Goal: Task Accomplishment & Management: Use online tool/utility

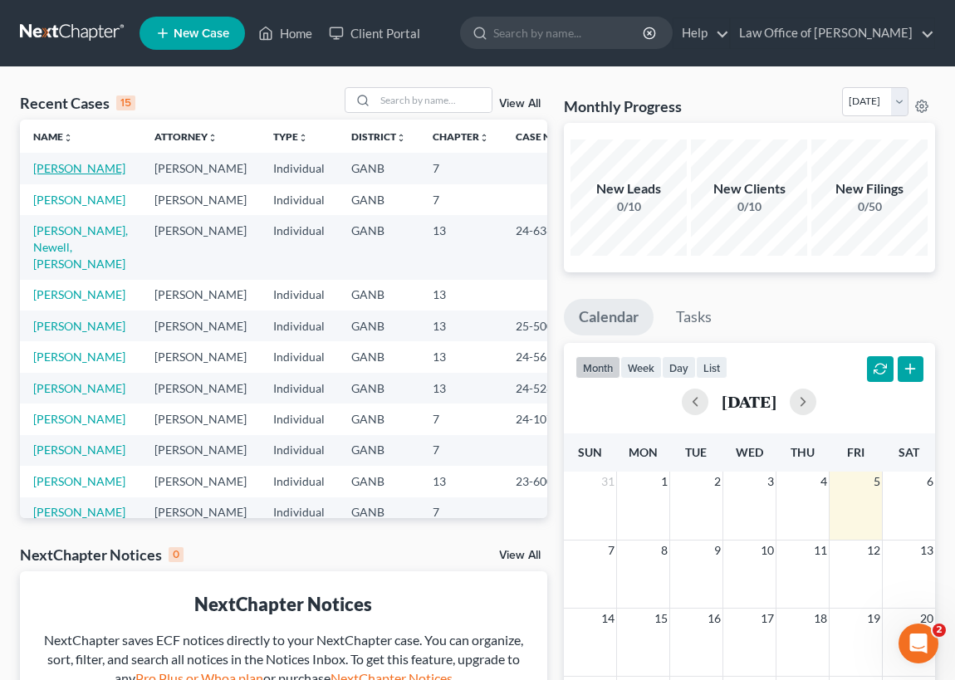
click at [46, 173] on link "[PERSON_NAME]" at bounding box center [79, 168] width 92 height 14
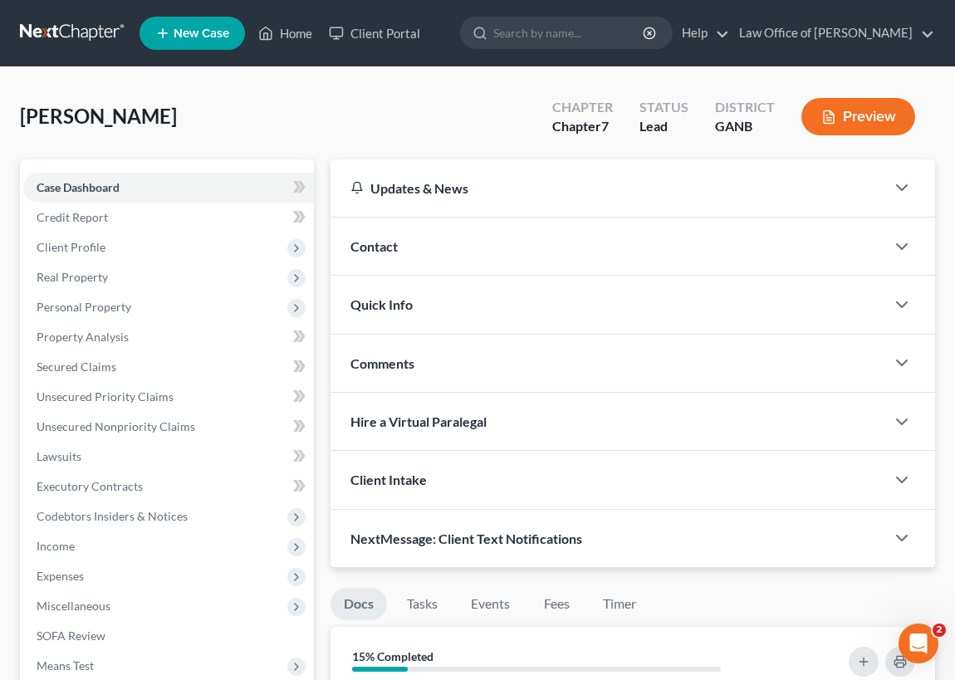
click at [871, 116] on button "Preview" at bounding box center [858, 116] width 114 height 37
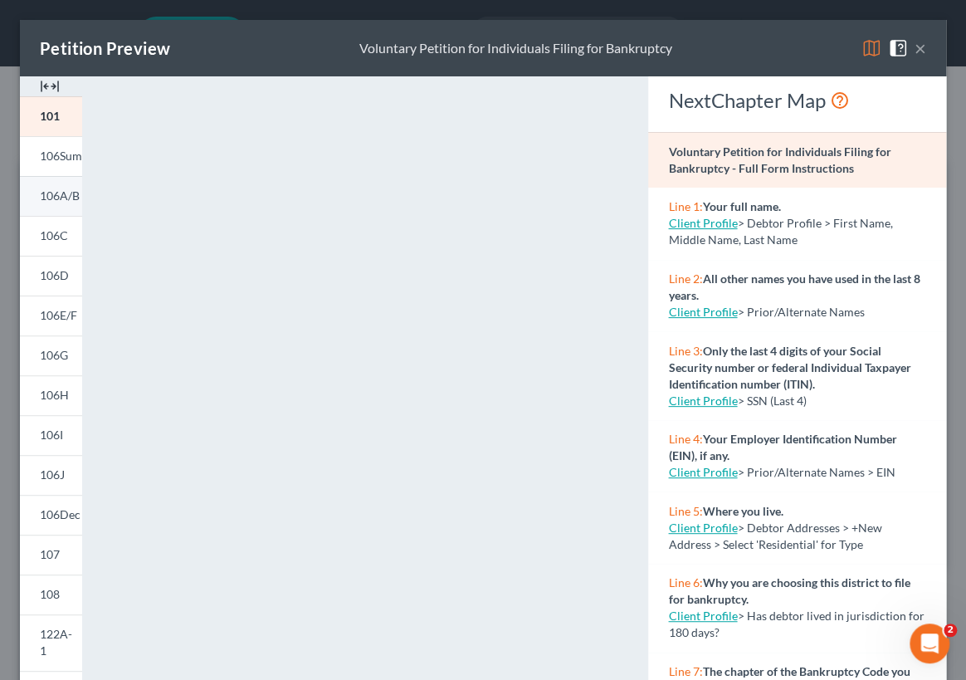
click at [51, 195] on span "106A/B" at bounding box center [60, 195] width 40 height 14
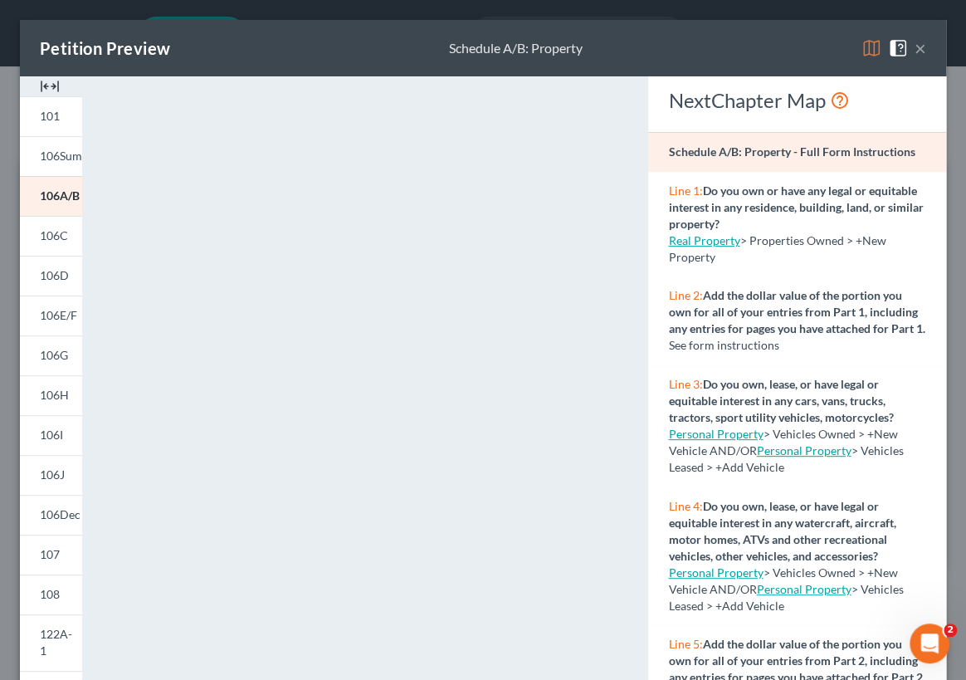
click at [915, 46] on button "×" at bounding box center [921, 48] width 12 height 20
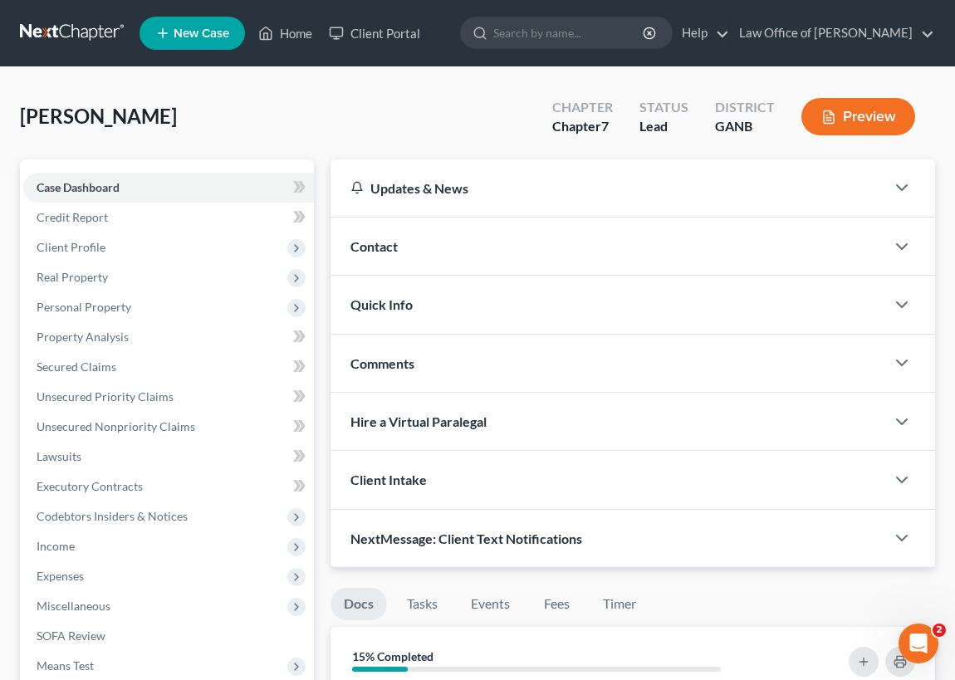
click at [359, 601] on link "Docs" at bounding box center [358, 604] width 56 height 32
click at [367, 590] on link "Docs" at bounding box center [358, 604] width 56 height 32
click at [836, 116] on button "Preview" at bounding box center [858, 116] width 114 height 37
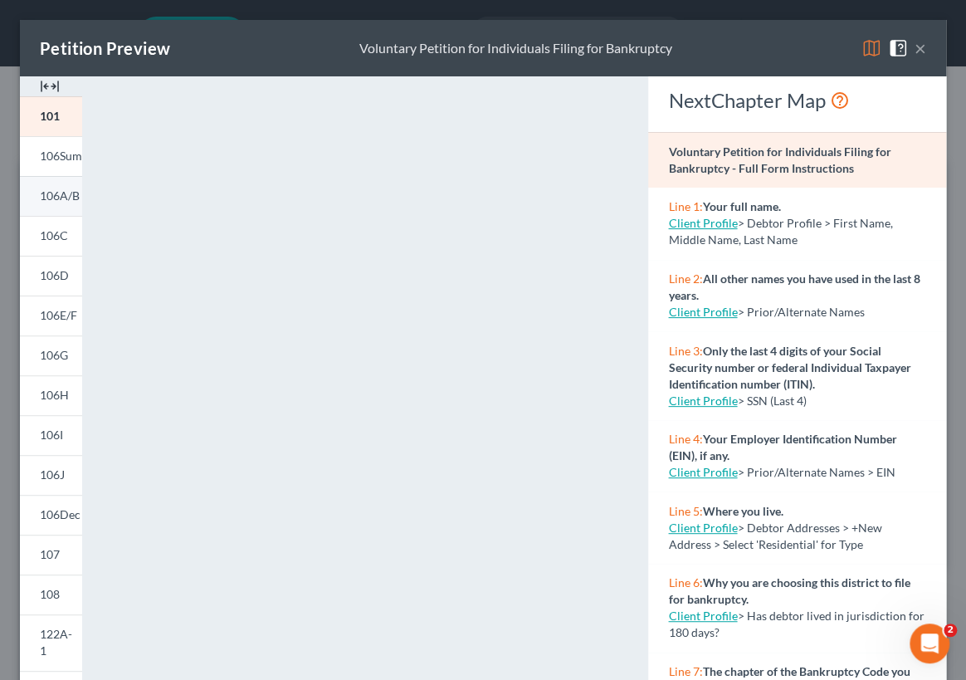
click at [56, 200] on span "106A/B" at bounding box center [60, 195] width 40 height 14
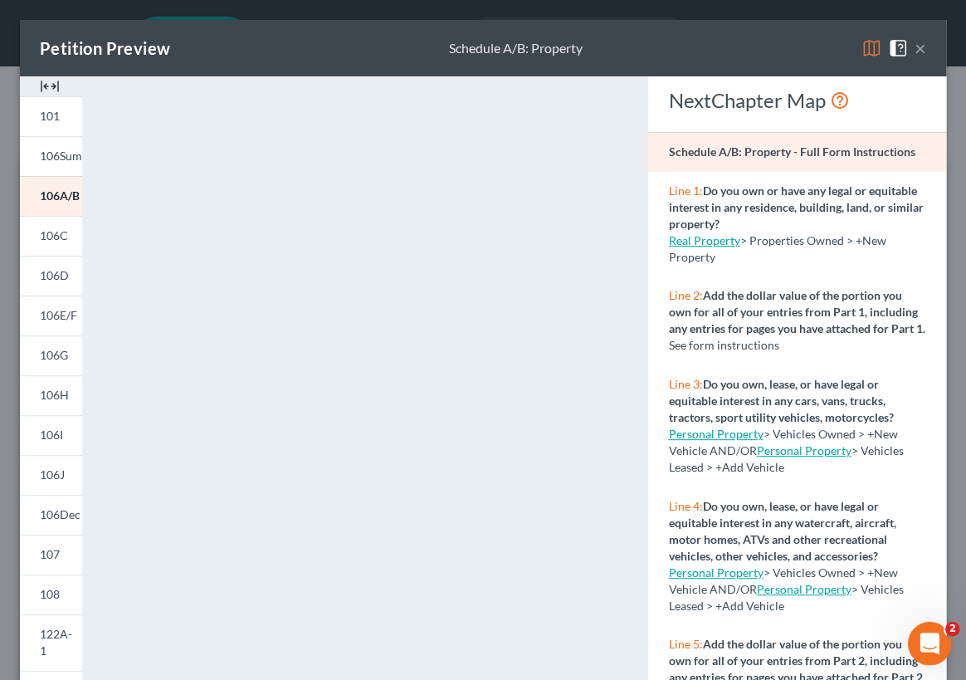
click at [917, 633] on div "Open Intercom Messenger" at bounding box center [927, 640] width 55 height 55
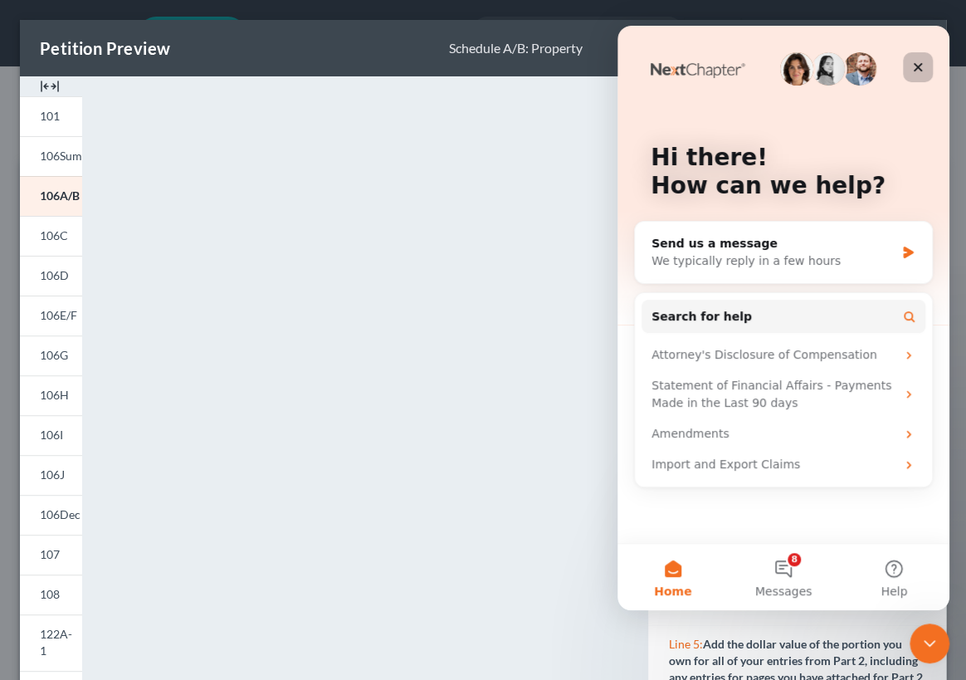
click at [911, 61] on icon "Close" at bounding box center [917, 67] width 13 height 13
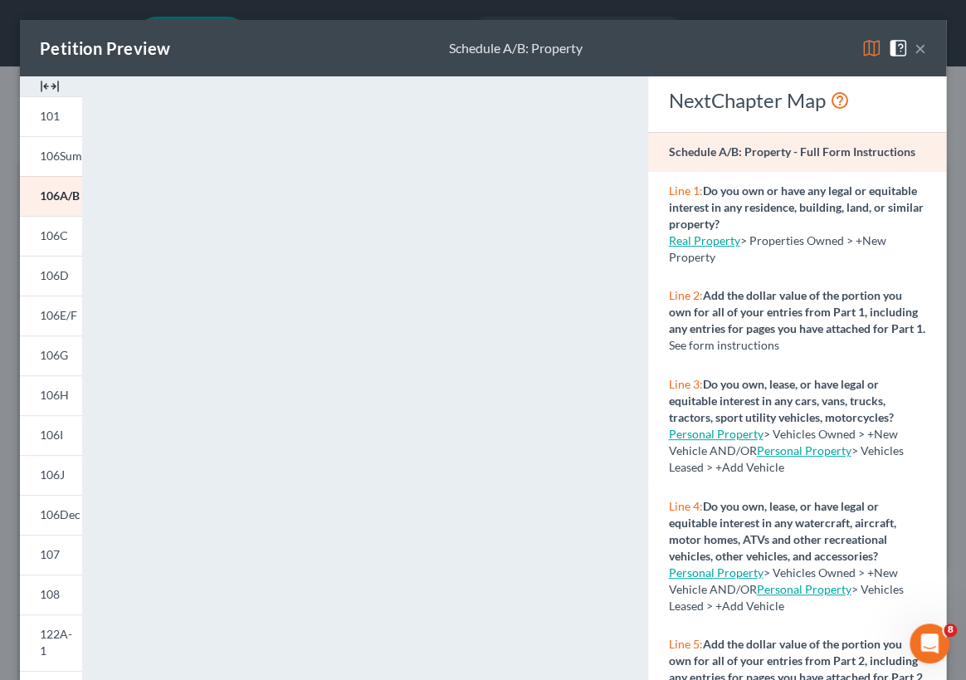
click at [688, 247] on link "Real Property" at bounding box center [703, 240] width 71 height 14
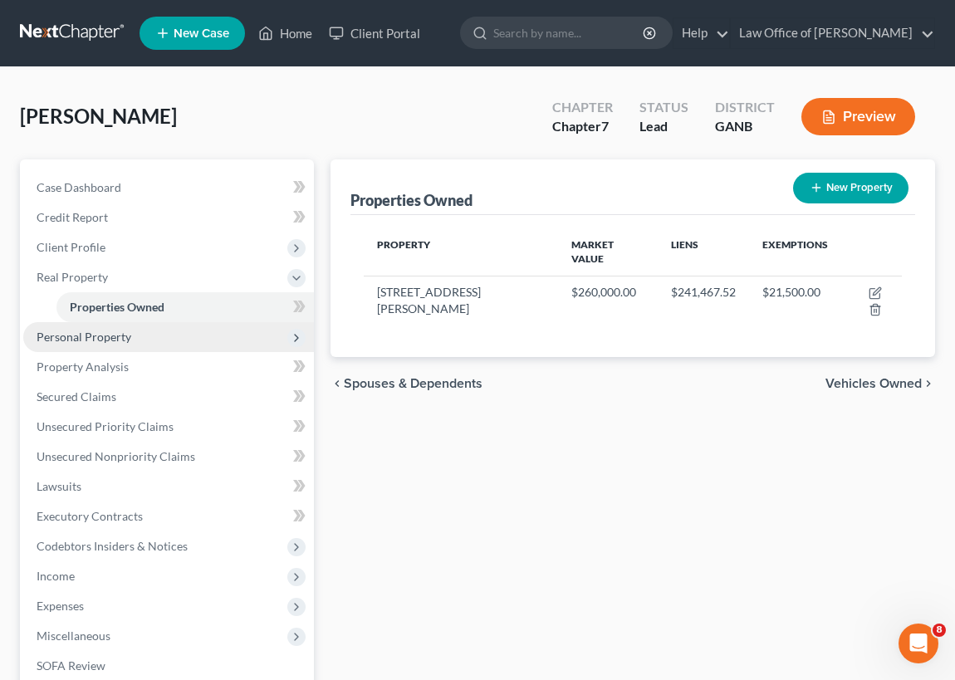
click at [97, 336] on span "Personal Property" at bounding box center [84, 337] width 95 height 14
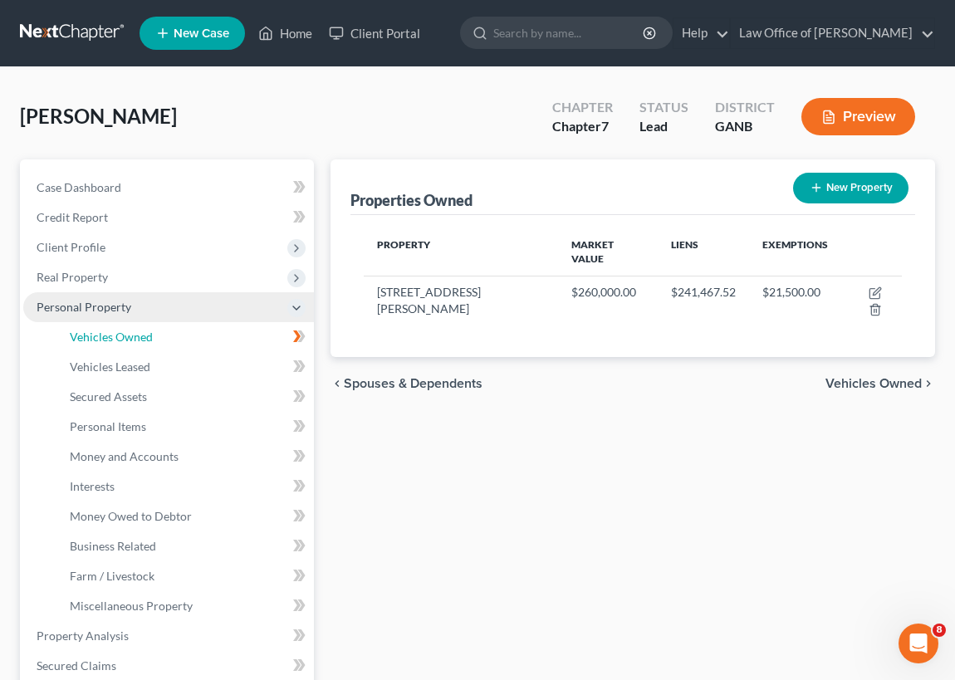
click at [97, 336] on span "Vehicles Owned" at bounding box center [111, 337] width 83 height 14
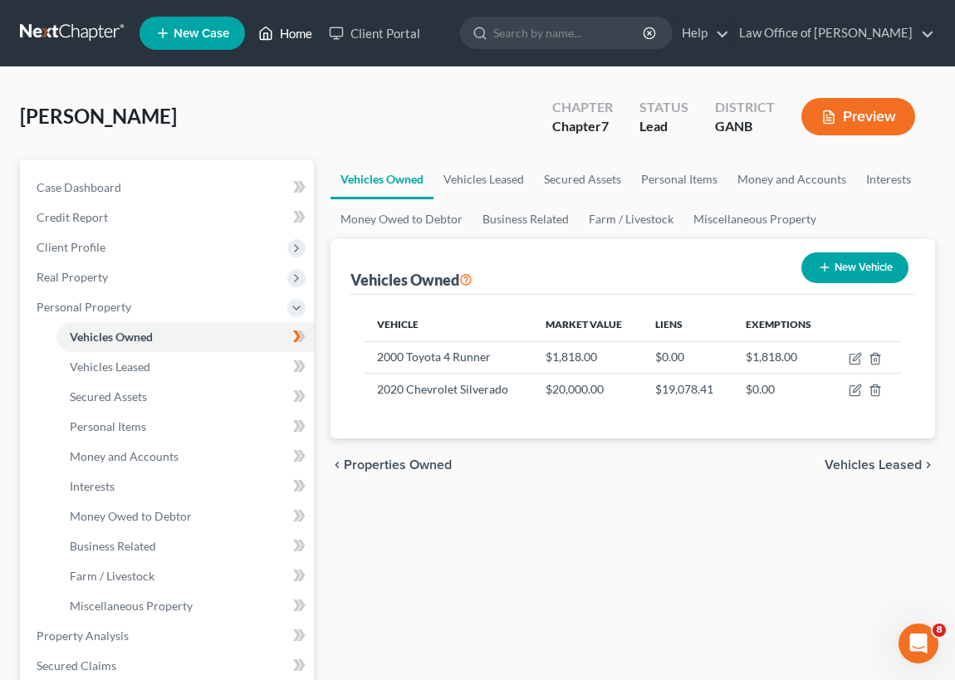
click at [287, 37] on link "Home" at bounding box center [285, 33] width 71 height 30
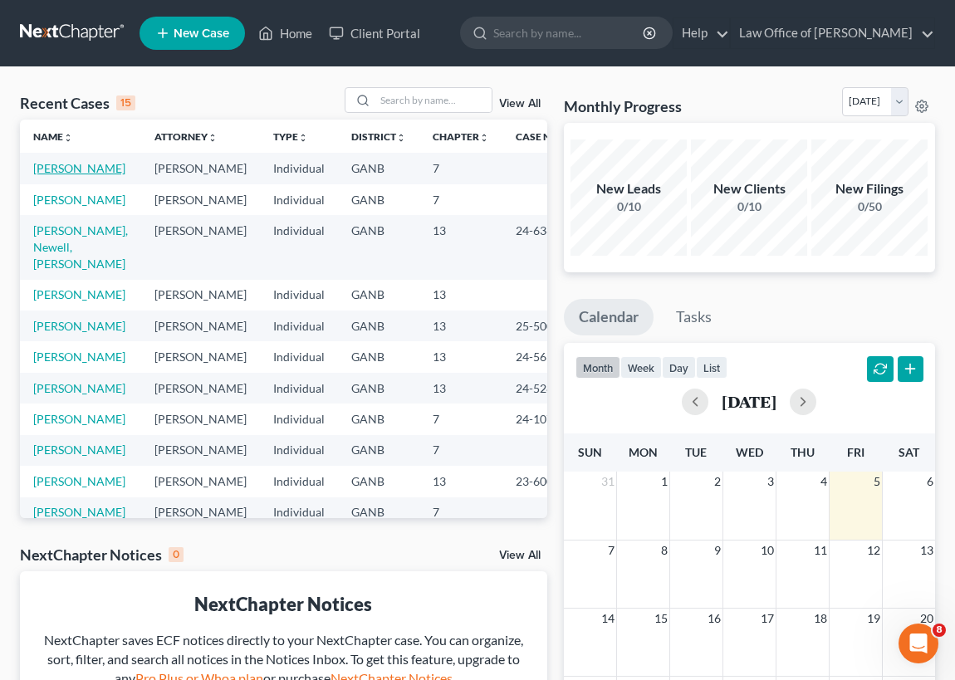
click at [47, 173] on link "[PERSON_NAME]" at bounding box center [79, 168] width 92 height 14
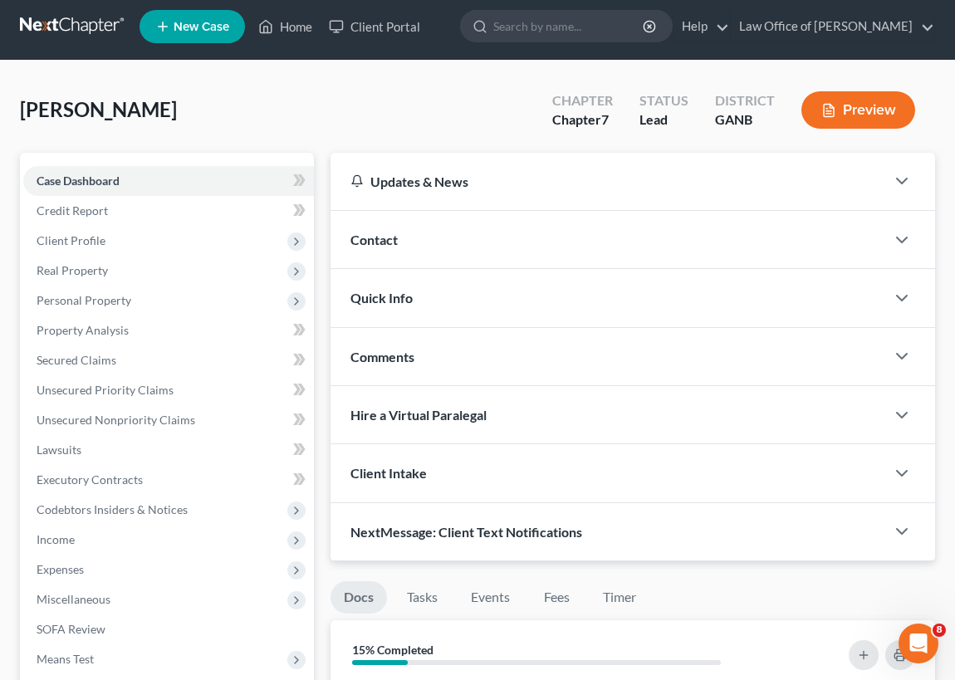
scroll to position [9, 0]
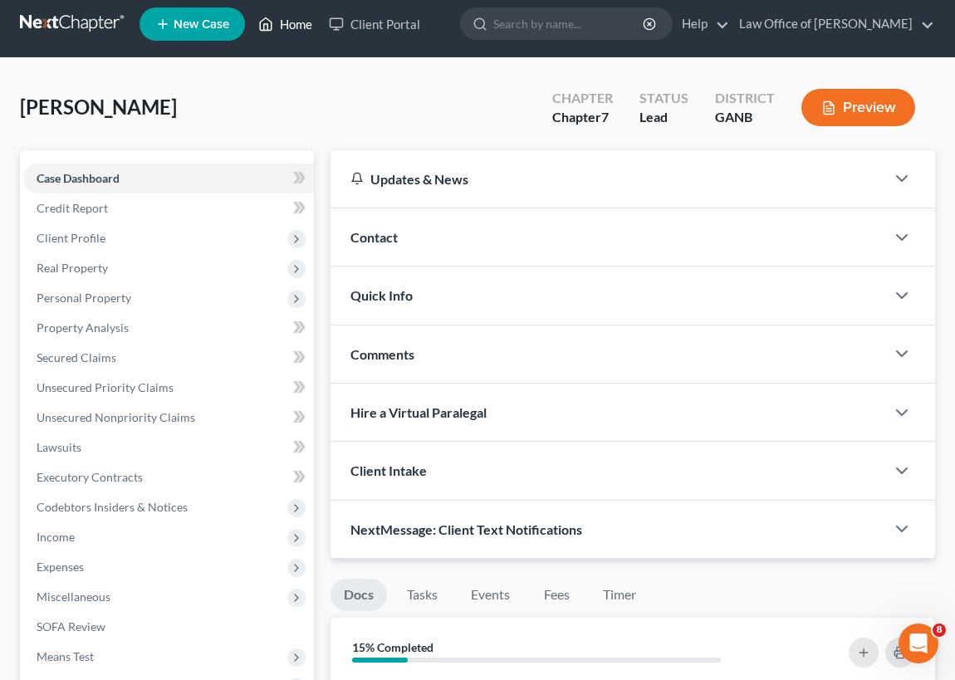
click at [287, 20] on link "Home" at bounding box center [285, 24] width 71 height 30
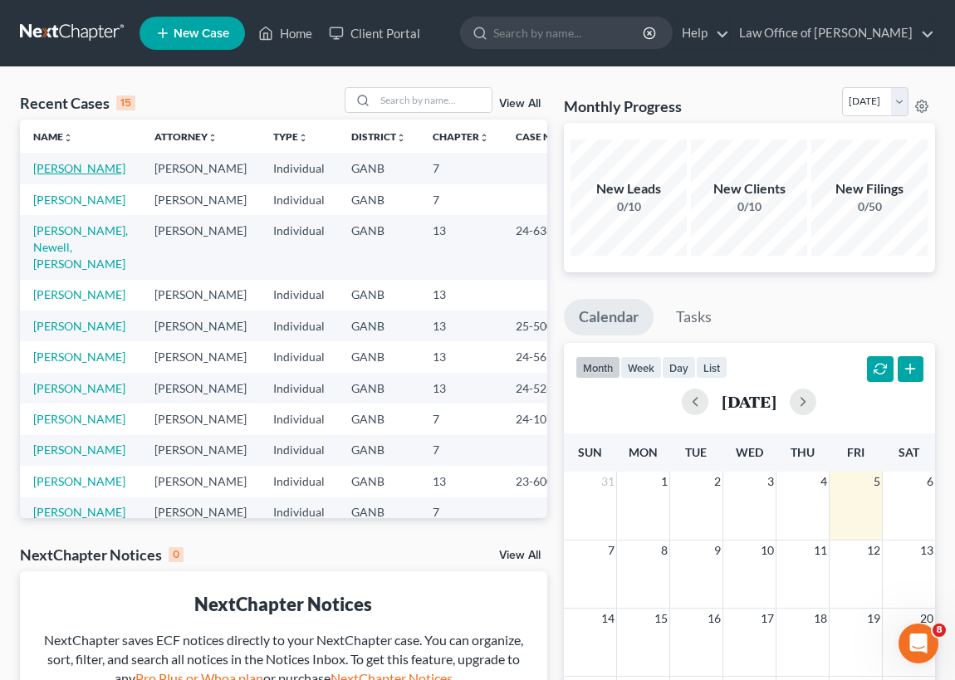
click at [47, 173] on link "[PERSON_NAME]" at bounding box center [79, 168] width 92 height 14
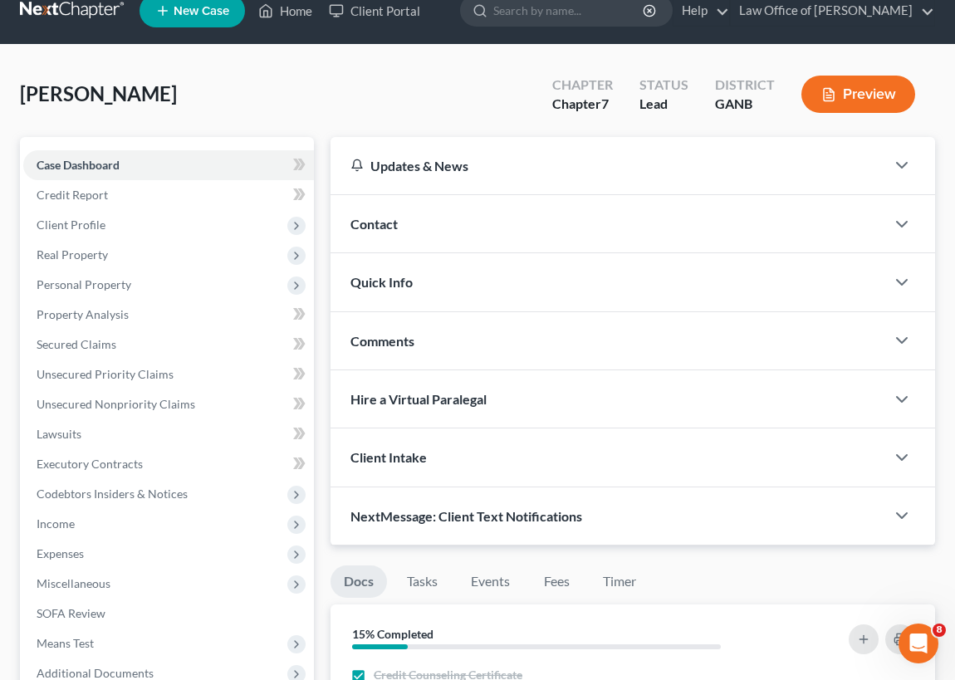
scroll to position [21, 0]
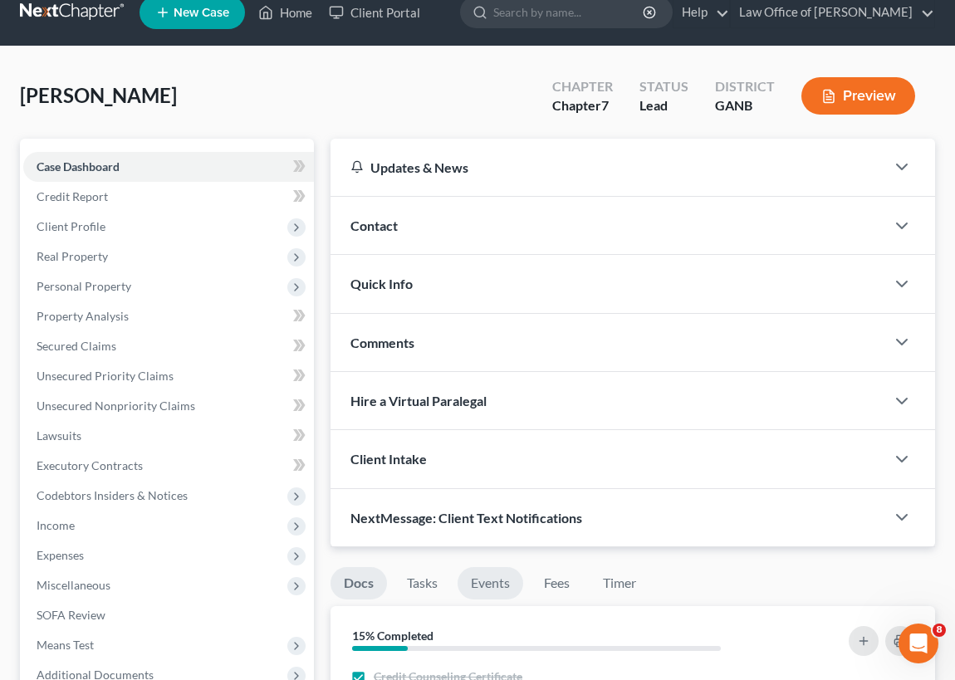
click at [491, 579] on link "Events" at bounding box center [490, 583] width 66 height 32
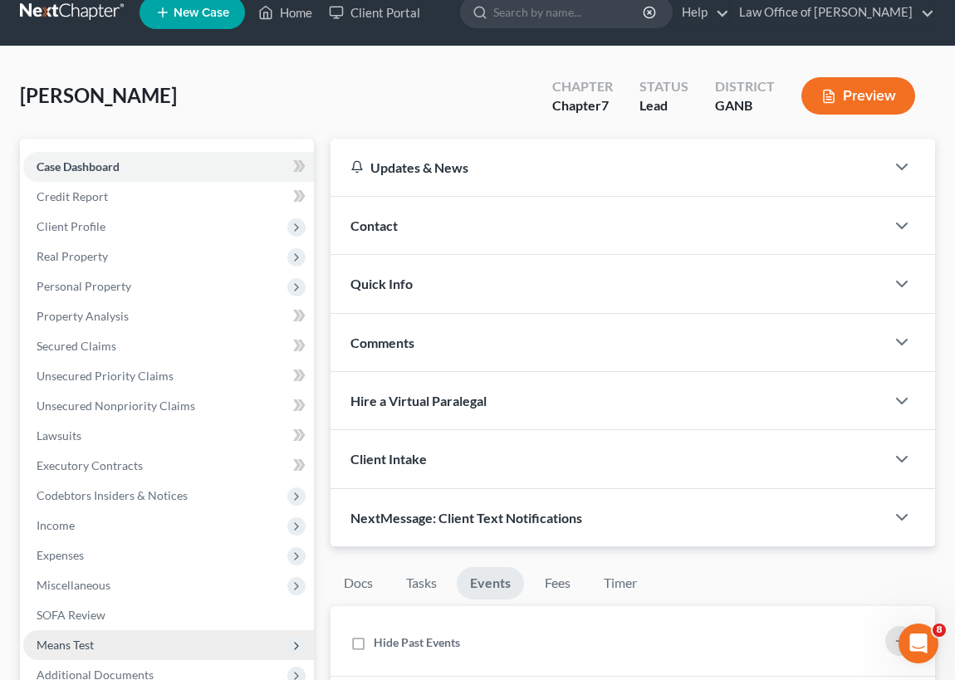
click at [70, 642] on span "Means Test" at bounding box center [65, 645] width 57 height 14
click at [298, 641] on icon at bounding box center [296, 645] width 13 height 13
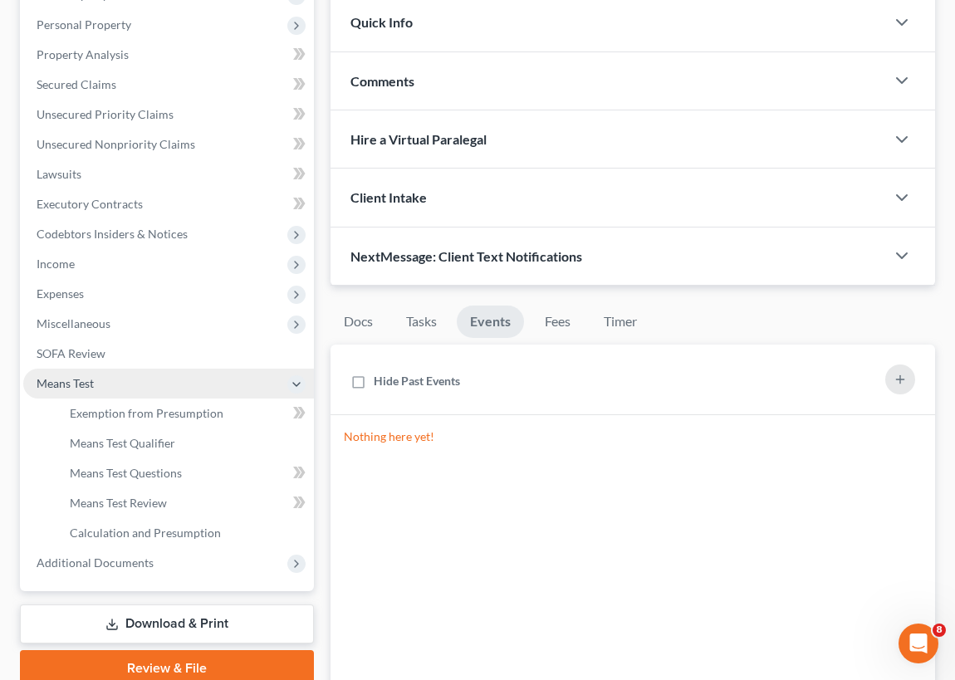
scroll to position [320, 0]
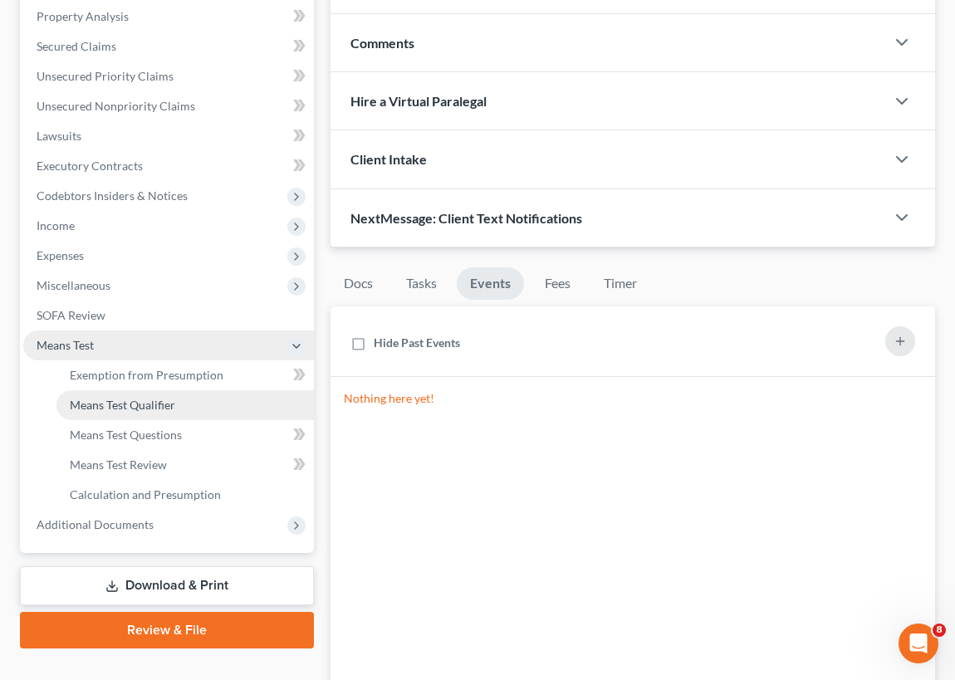
click at [133, 403] on span "Means Test Qualifier" at bounding box center [122, 405] width 105 height 14
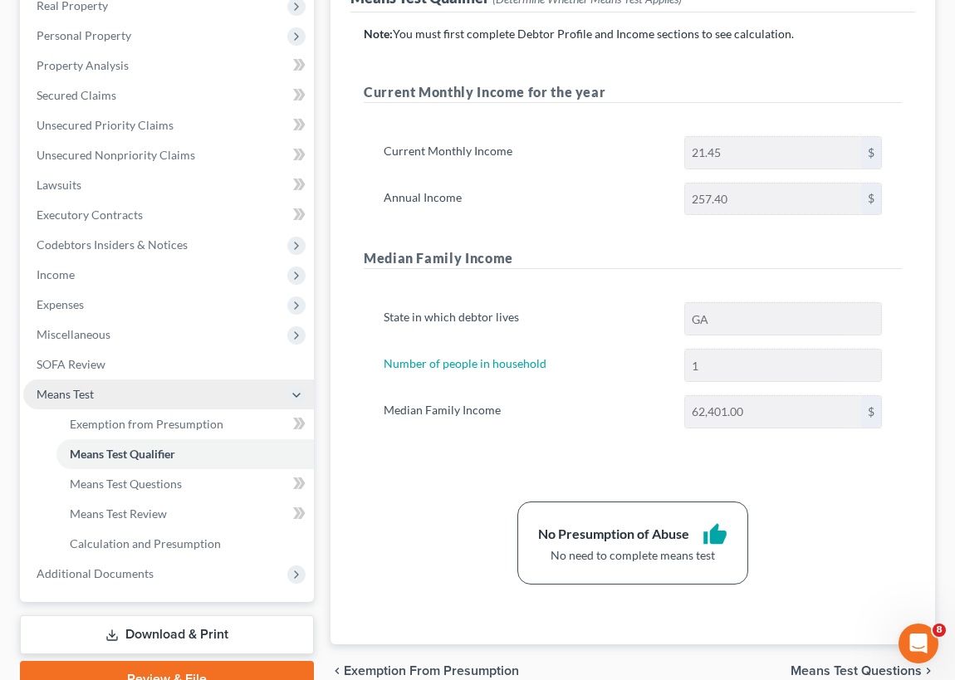
scroll to position [349, 0]
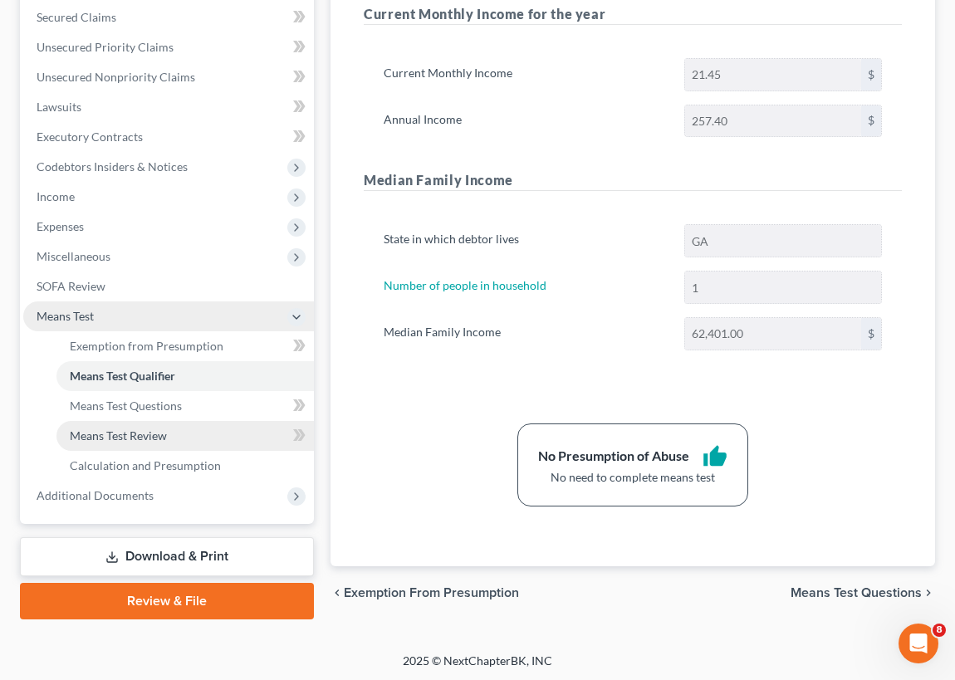
click at [125, 432] on span "Means Test Review" at bounding box center [118, 435] width 97 height 14
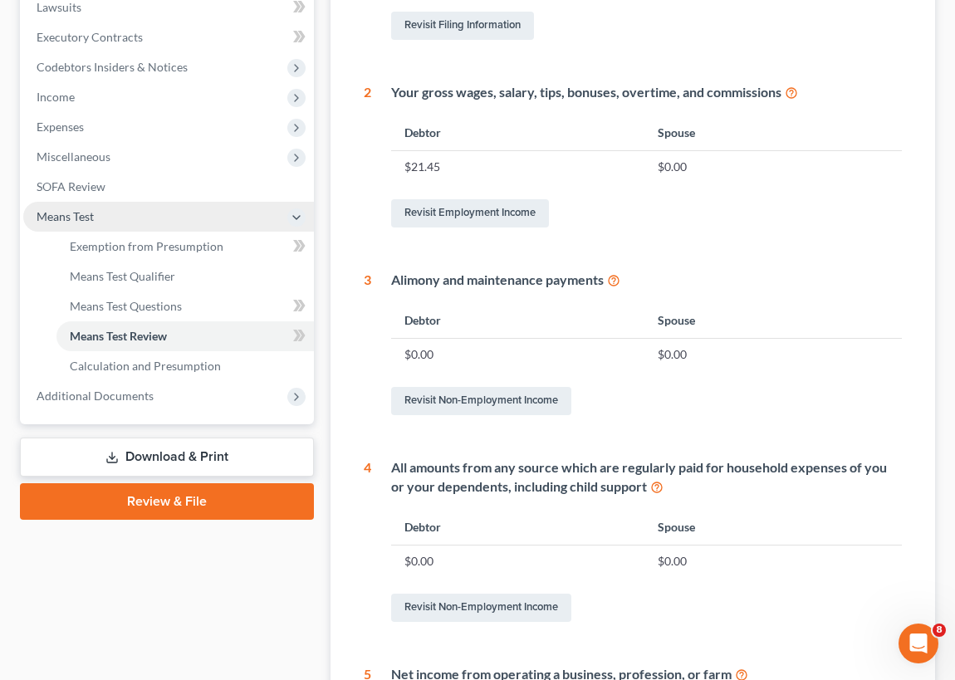
scroll to position [447, 0]
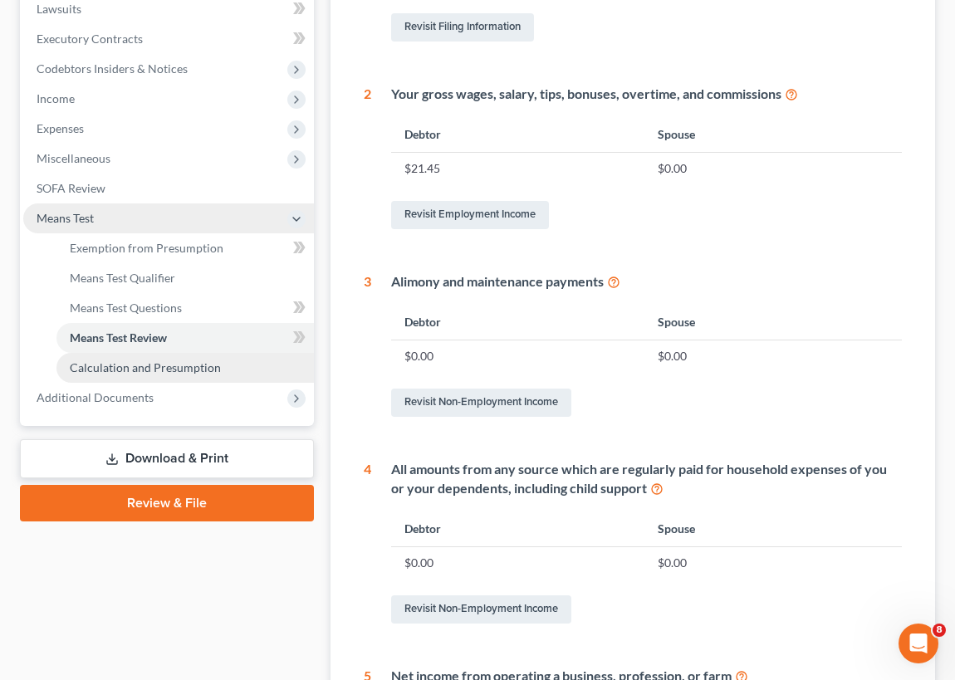
click at [146, 366] on span "Calculation and Presumption" at bounding box center [145, 367] width 151 height 14
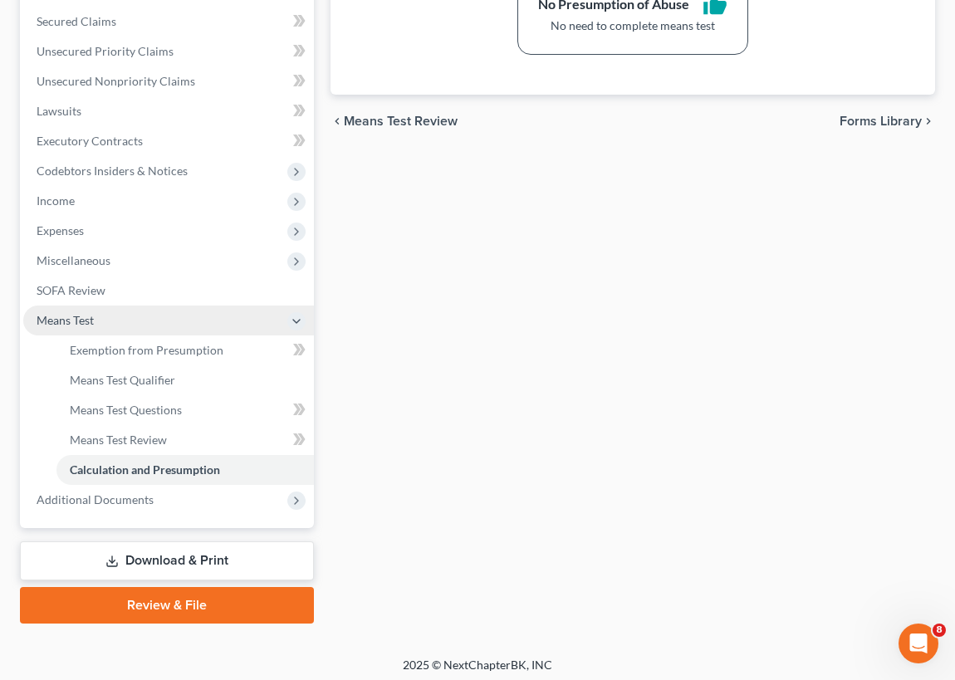
scroll to position [349, 0]
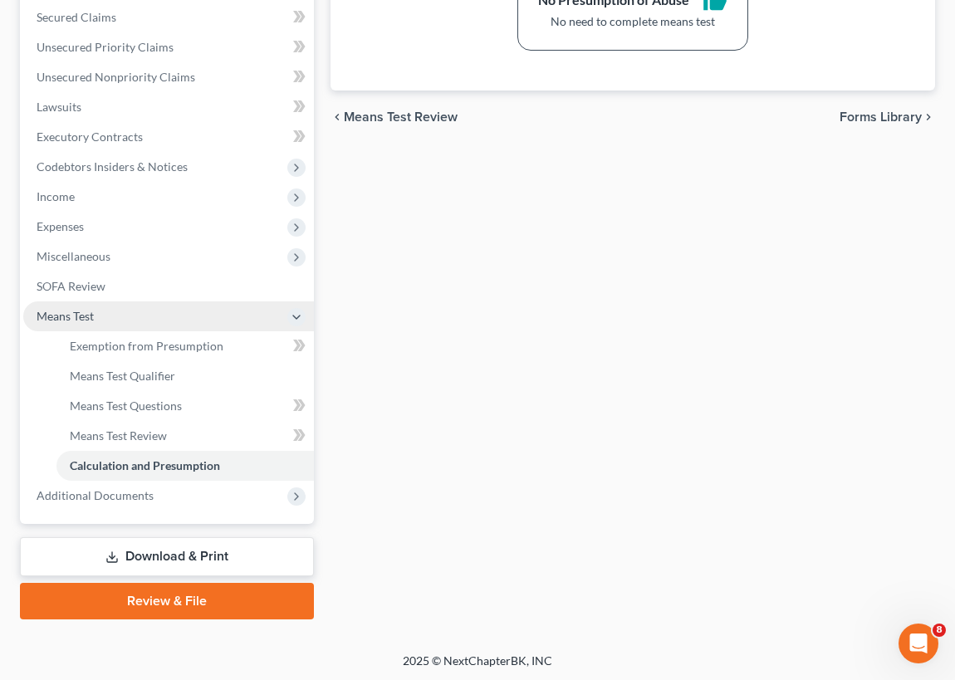
click at [171, 594] on link "Review & File" at bounding box center [167, 601] width 294 height 37
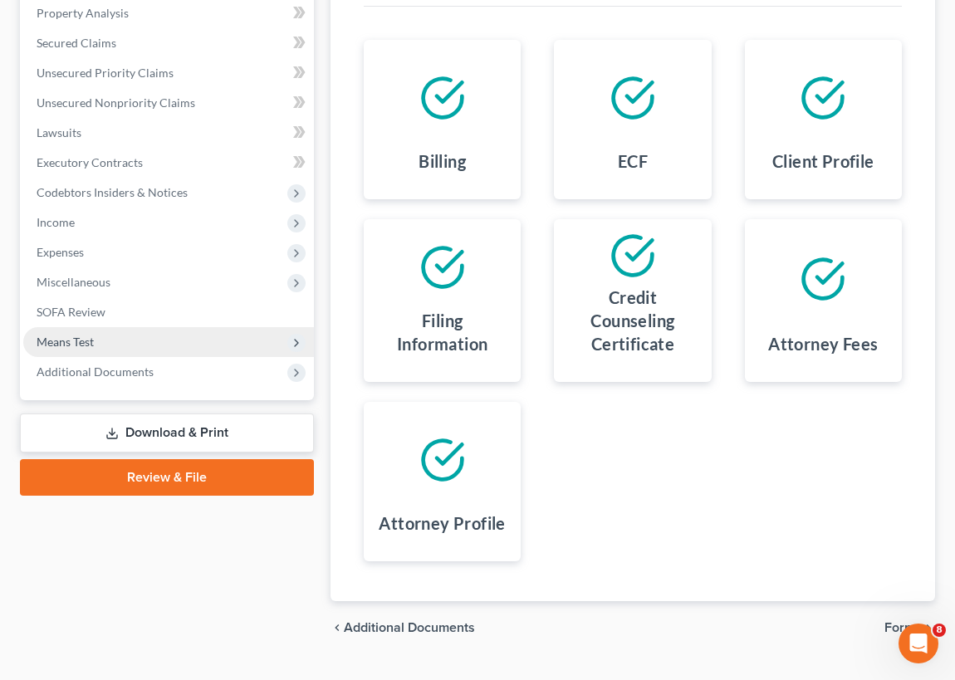
scroll to position [359, 0]
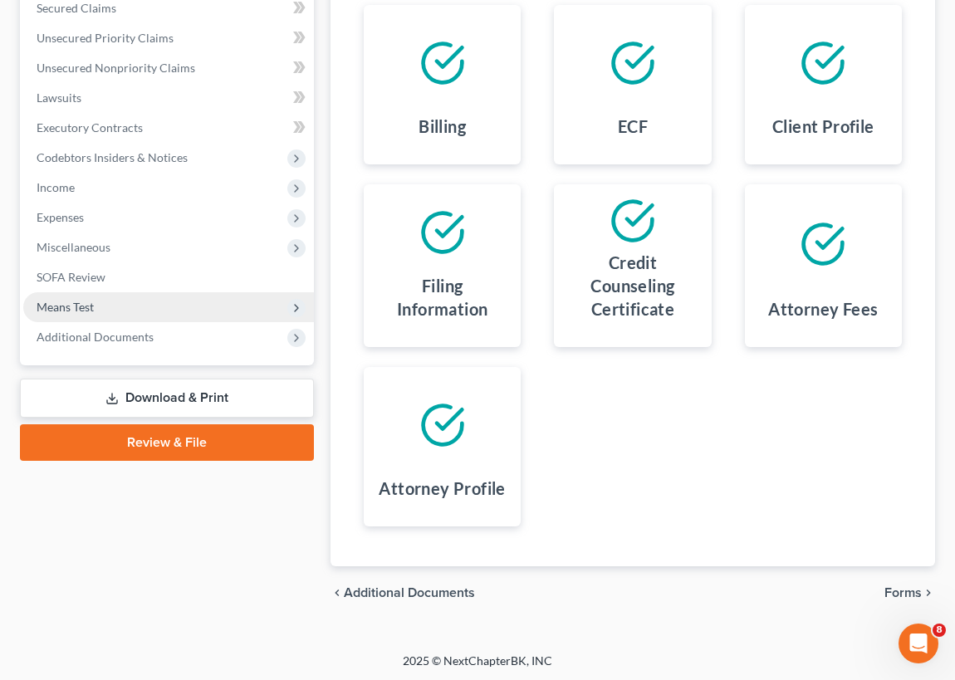
click at [252, 438] on link "Review & File" at bounding box center [167, 442] width 294 height 37
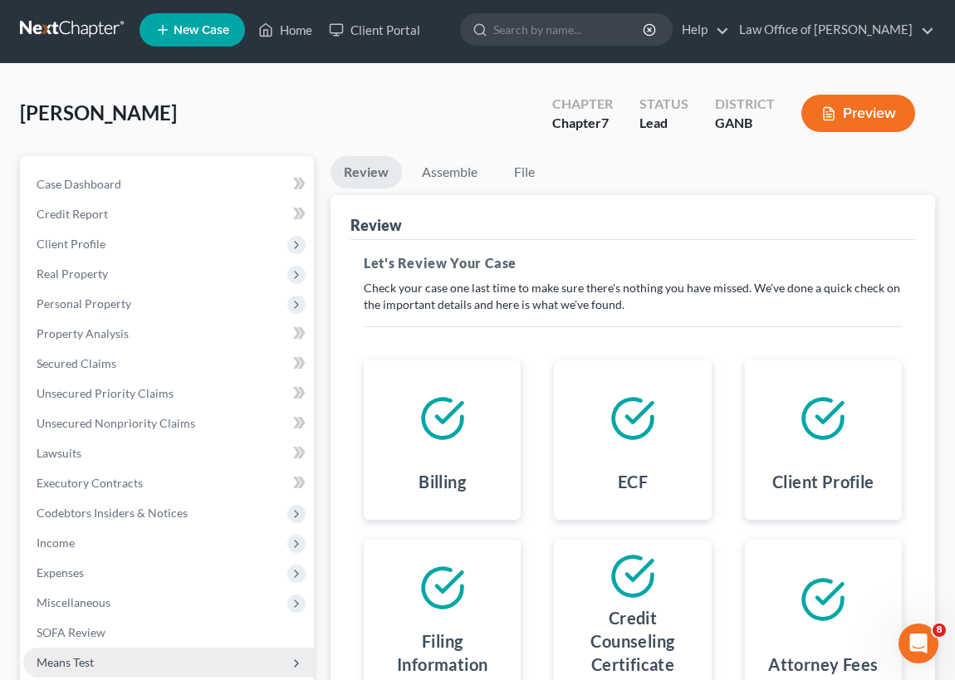
scroll to position [0, 0]
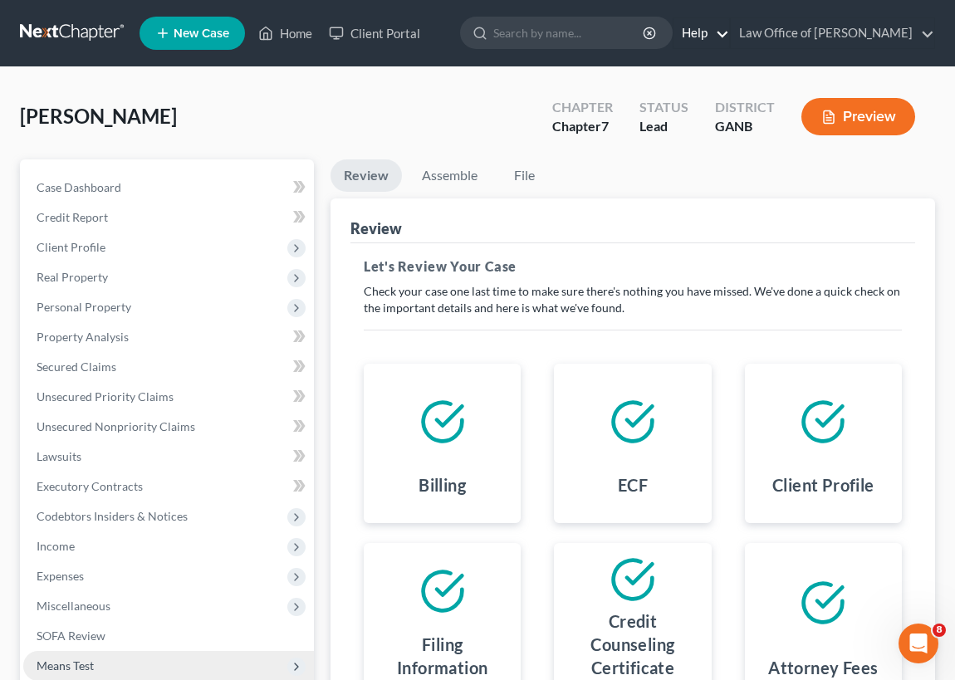
click at [692, 32] on link "Help" at bounding box center [701, 33] width 56 height 30
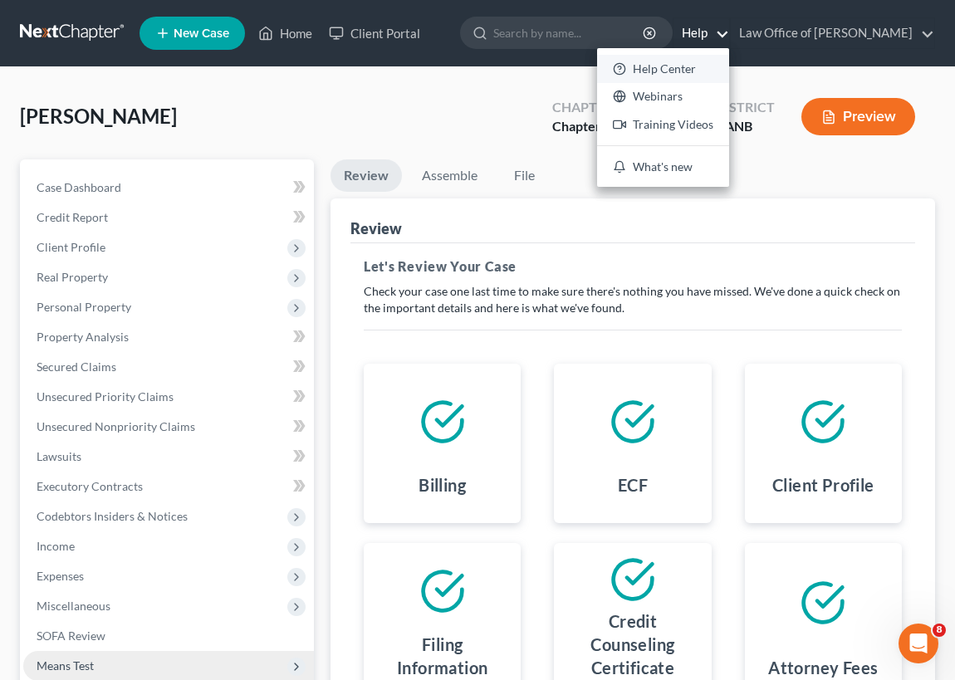
click at [644, 68] on link "Help Center" at bounding box center [663, 69] width 132 height 28
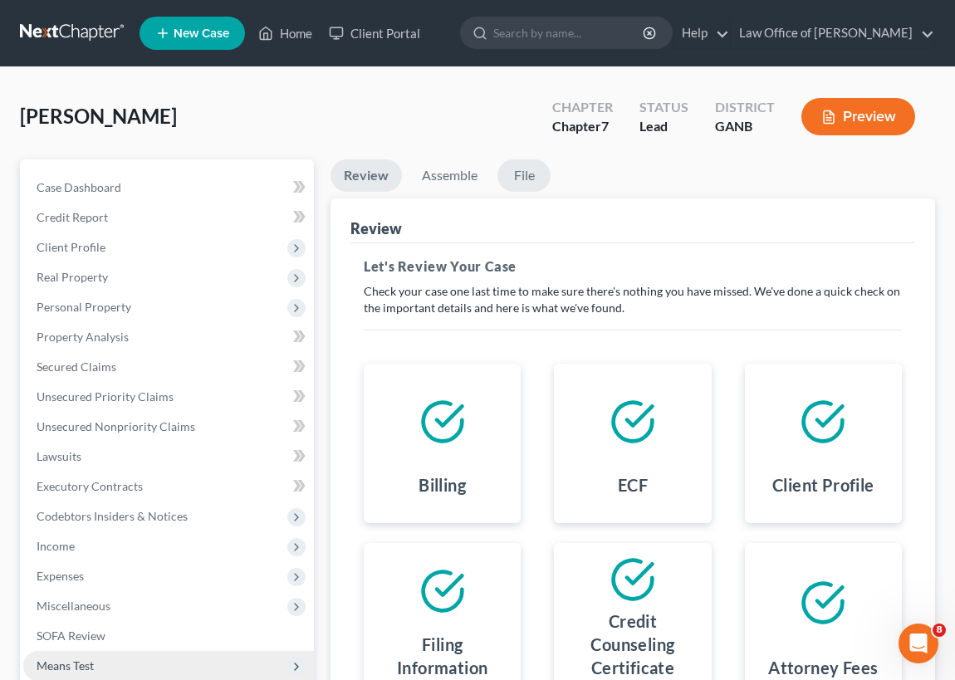
click at [530, 175] on link "File" at bounding box center [523, 175] width 53 height 32
